Goal: Information Seeking & Learning: Learn about a topic

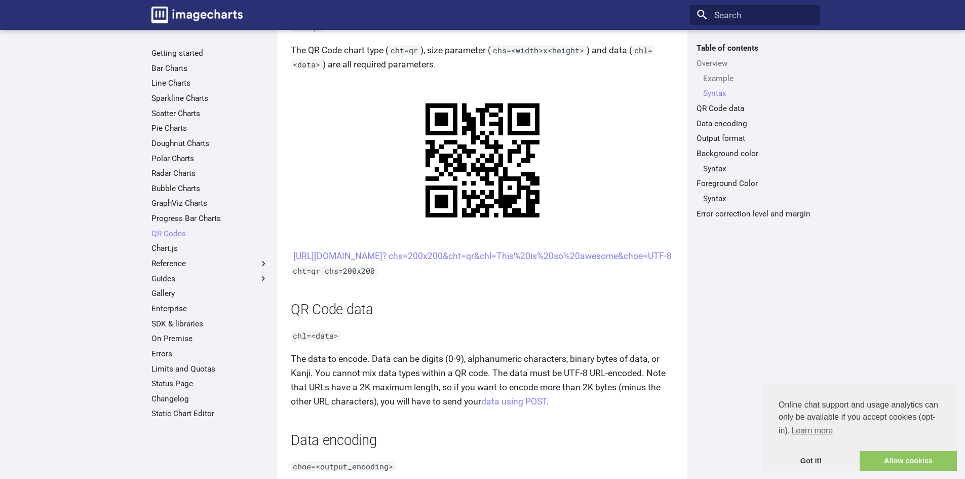
scroll to position [506, 0]
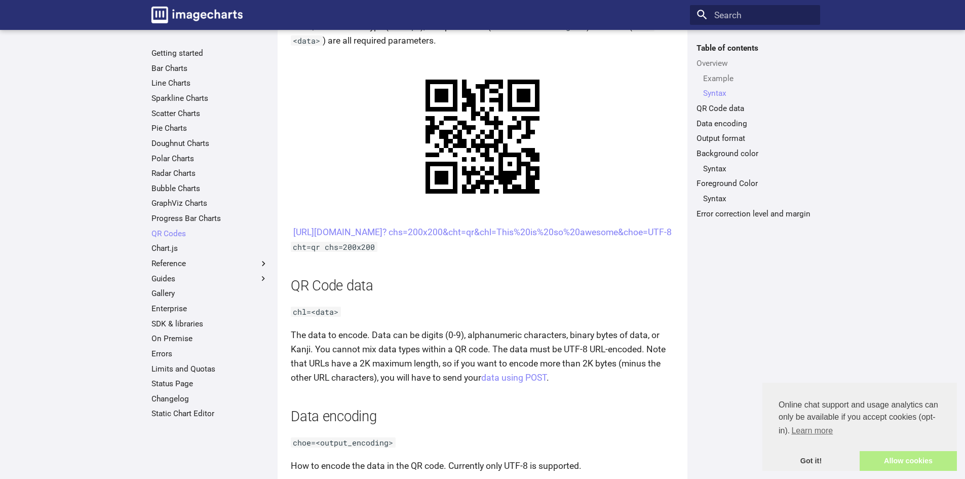
click at [892, 457] on link "Allow cookies" at bounding box center [907, 461] width 97 height 20
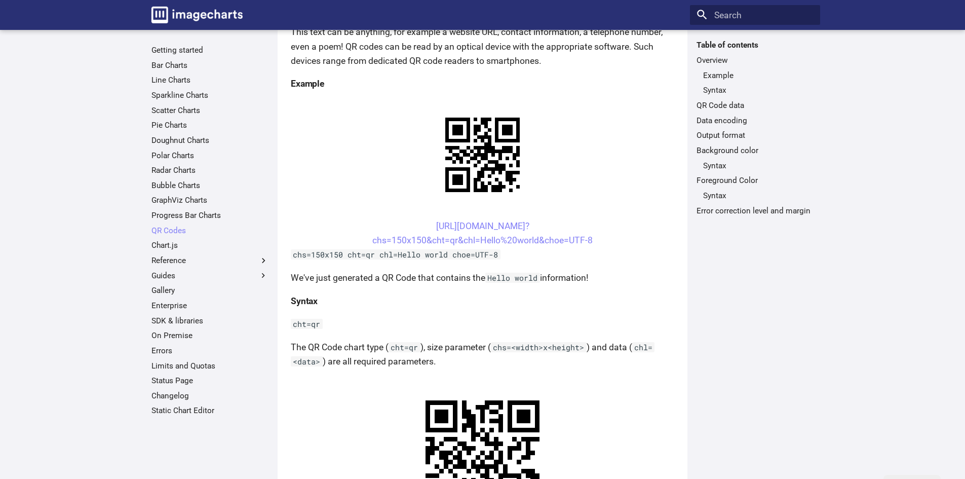
scroll to position [0, 0]
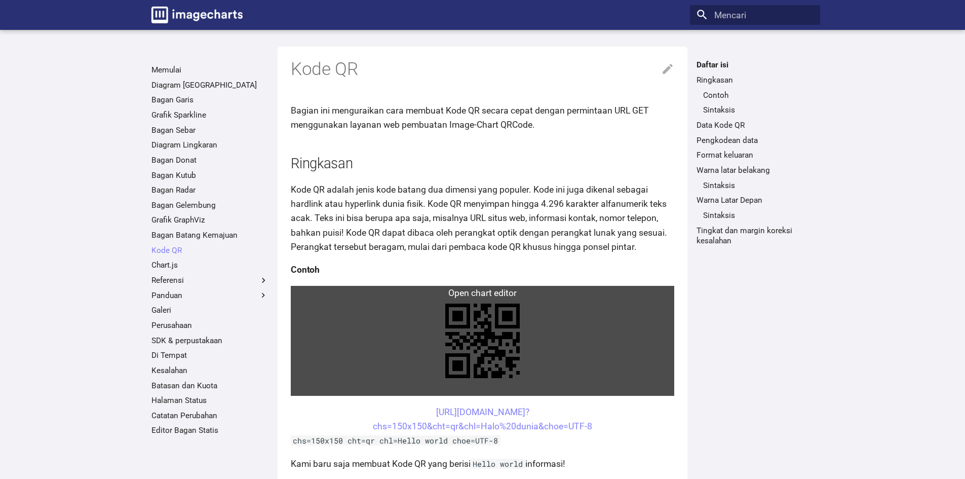
scroll to position [101, 0]
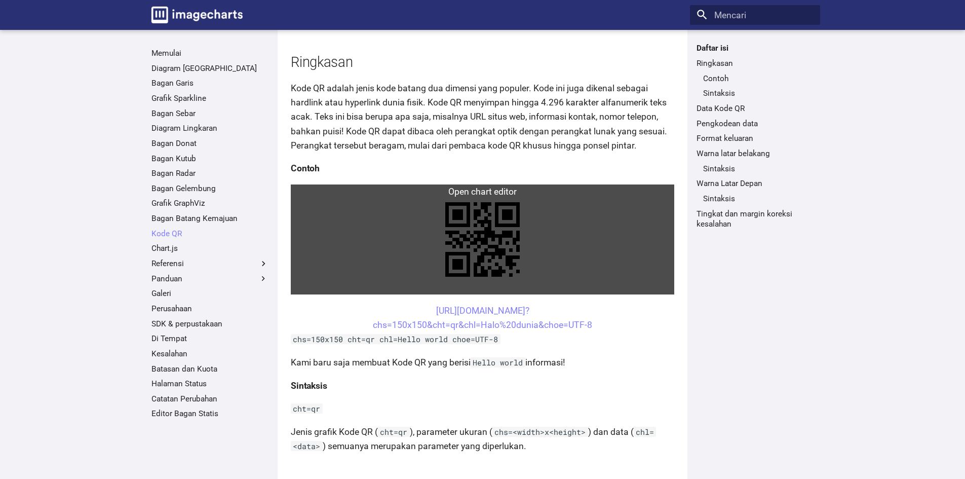
click at [515, 196] on link at bounding box center [482, 239] width 383 height 110
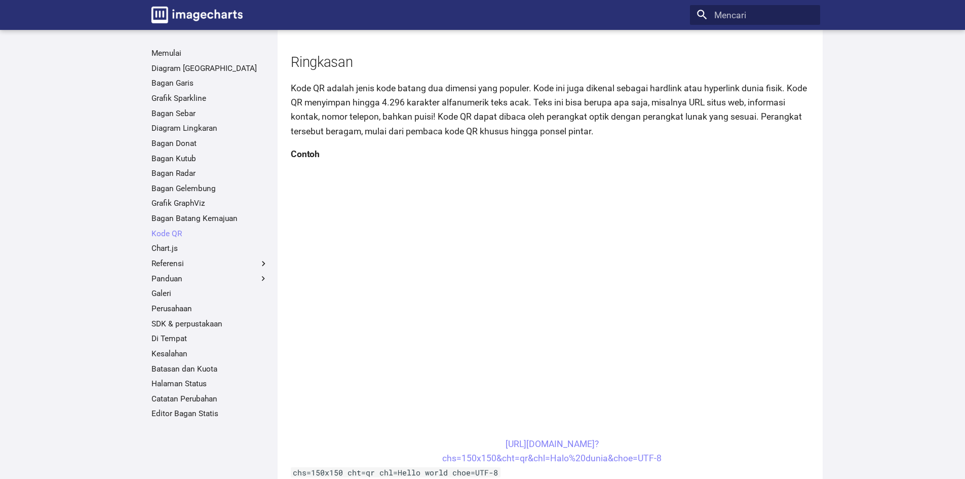
scroll to position [0, 0]
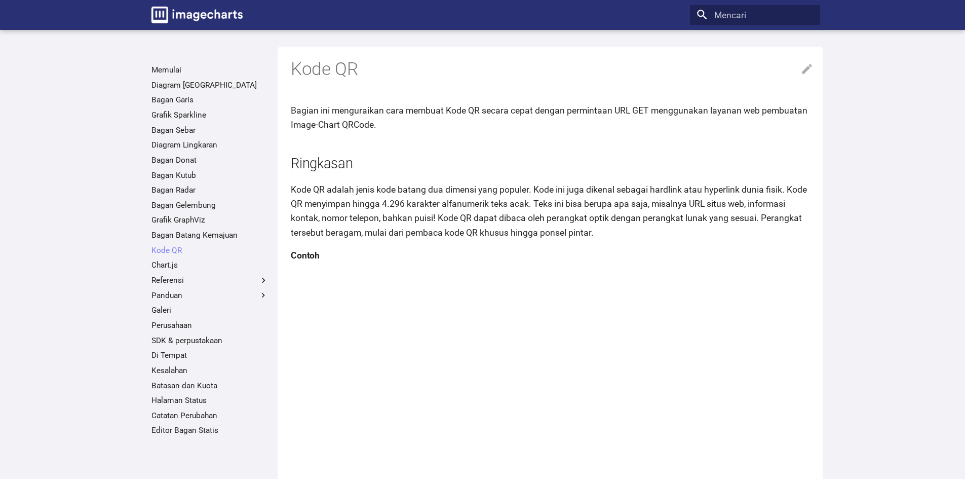
click at [548, 155] on h2 "Ringkasan" at bounding box center [552, 164] width 523 height 20
